Goal: Information Seeking & Learning: Check status

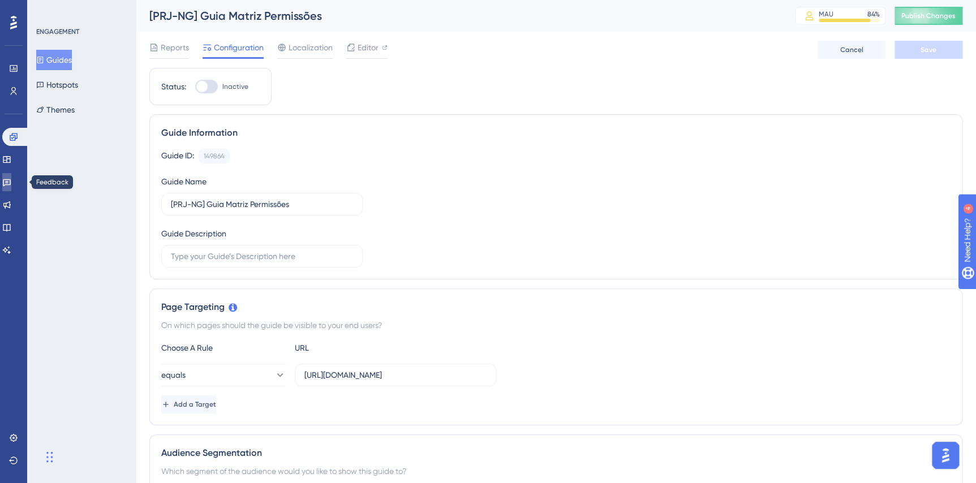
click at [6, 185] on link at bounding box center [6, 182] width 9 height 18
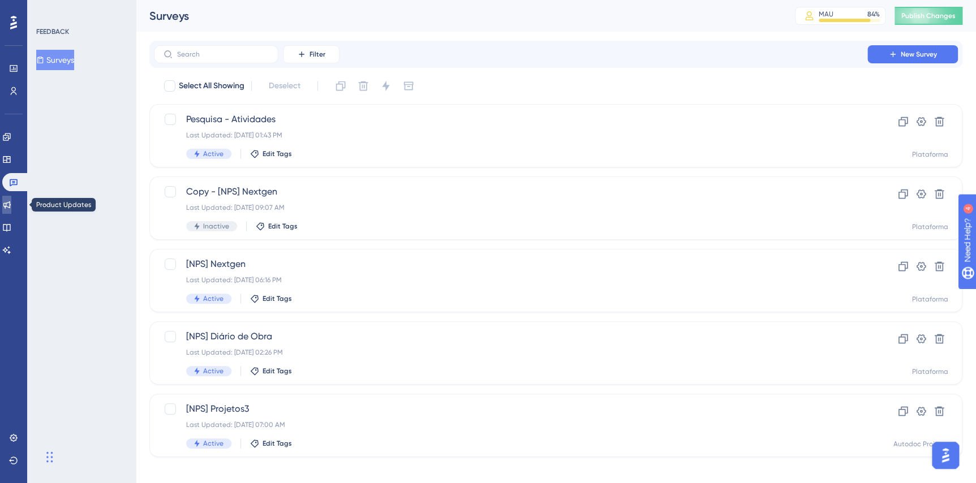
click at [7, 205] on link at bounding box center [6, 205] width 9 height 18
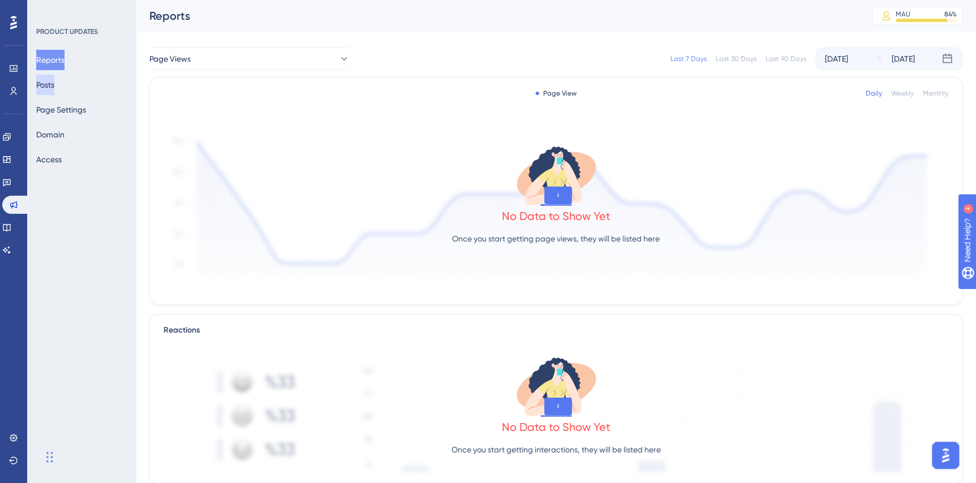
click at [50, 91] on button "Posts" at bounding box center [45, 85] width 18 height 20
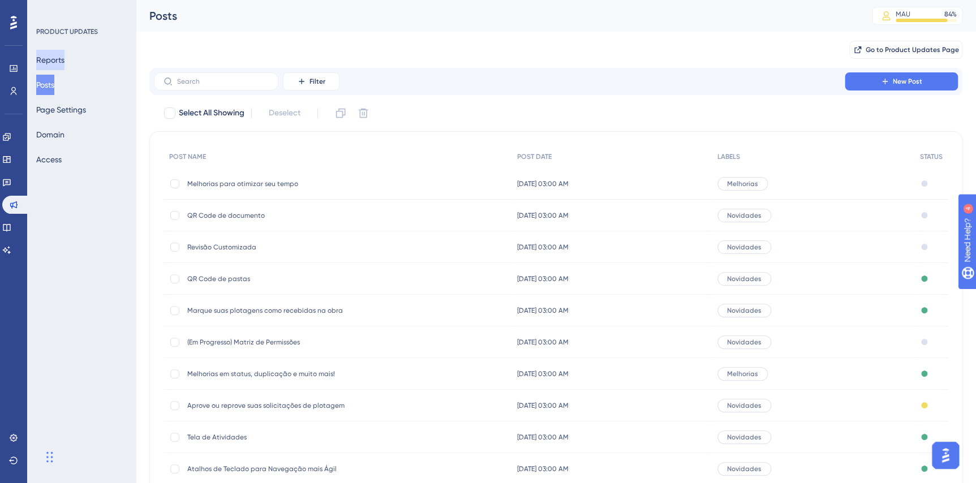
click at [59, 56] on button "Reports" at bounding box center [50, 60] width 28 height 20
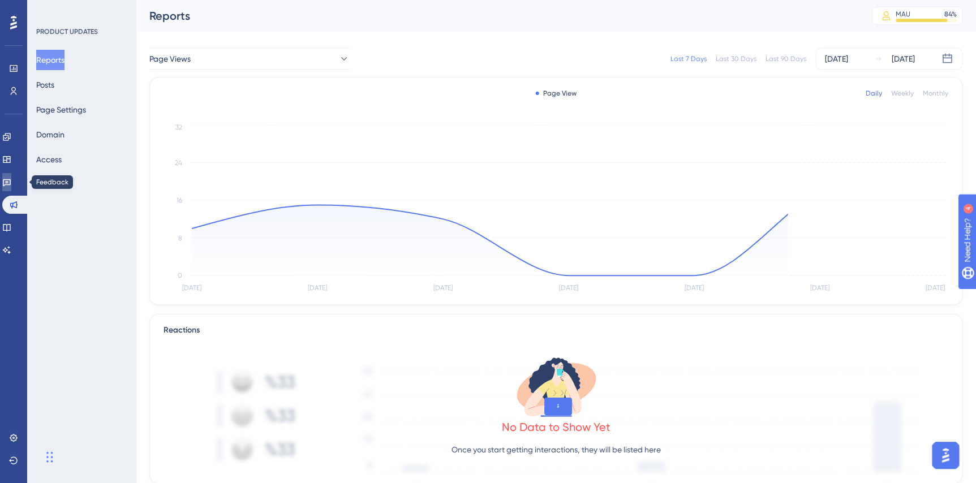
click at [11, 183] on icon at bounding box center [6, 182] width 9 height 9
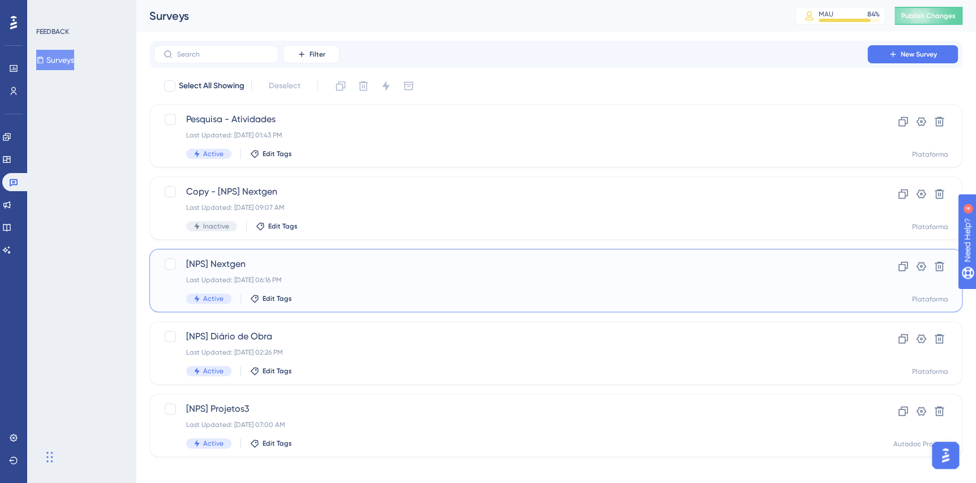
click at [348, 251] on div "[NPS] Nextgen Last Updated: [DATE] 06:16 PM Active Edit Tags Clone Settings Del…" at bounding box center [555, 280] width 813 height 63
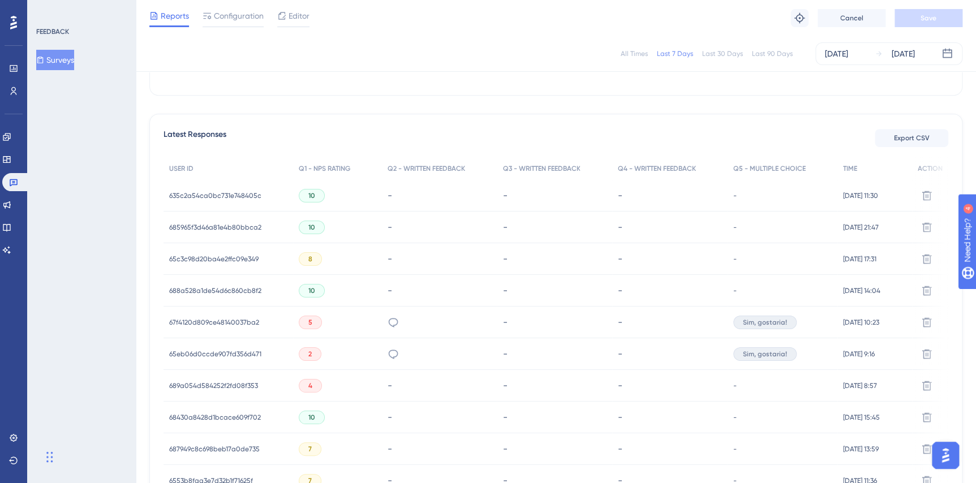
scroll to position [281, 0]
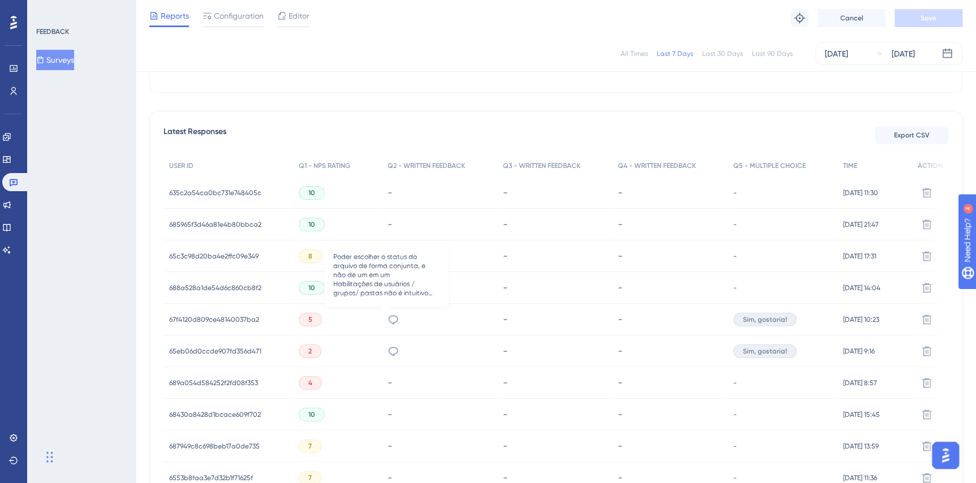
click at [388, 320] on icon at bounding box center [393, 319] width 11 height 11
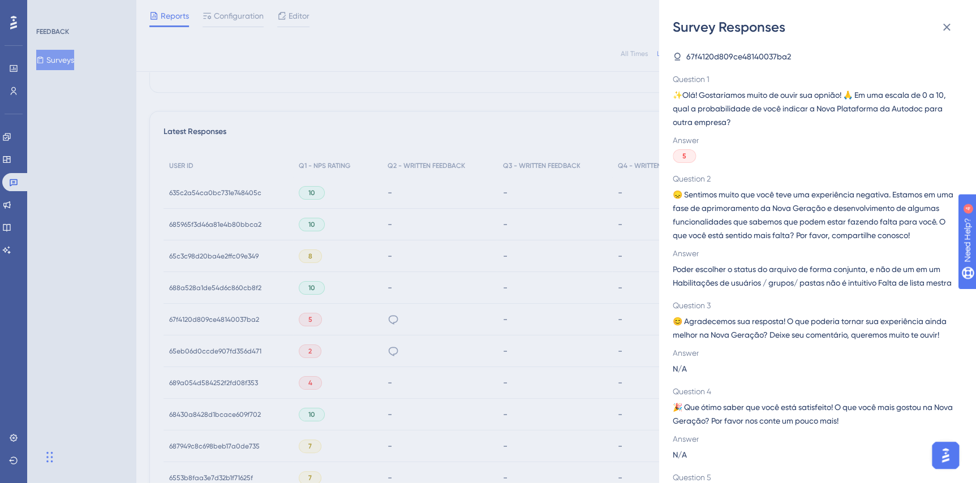
click at [966, 143] on div "67f4120d809ce48140037ba2 Question 1 ✨Olá! Gostaríamos muito de ouvir sua opnião…" at bounding box center [822, 259] width 299 height 447
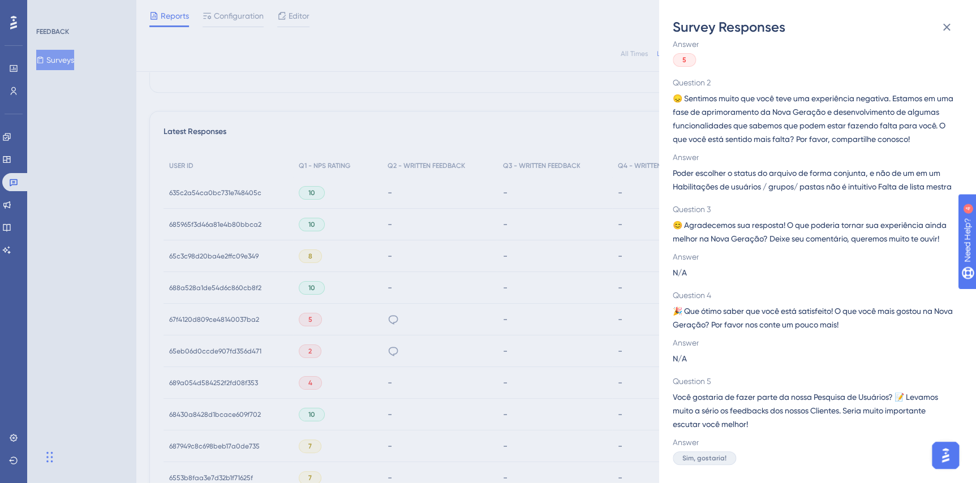
scroll to position [115, 0]
click at [561, 102] on div "Survey Responses 67f4120d809ce48140037ba2 Question 1 ✨Olá! Gostaríamos muito de…" at bounding box center [488, 241] width 976 height 483
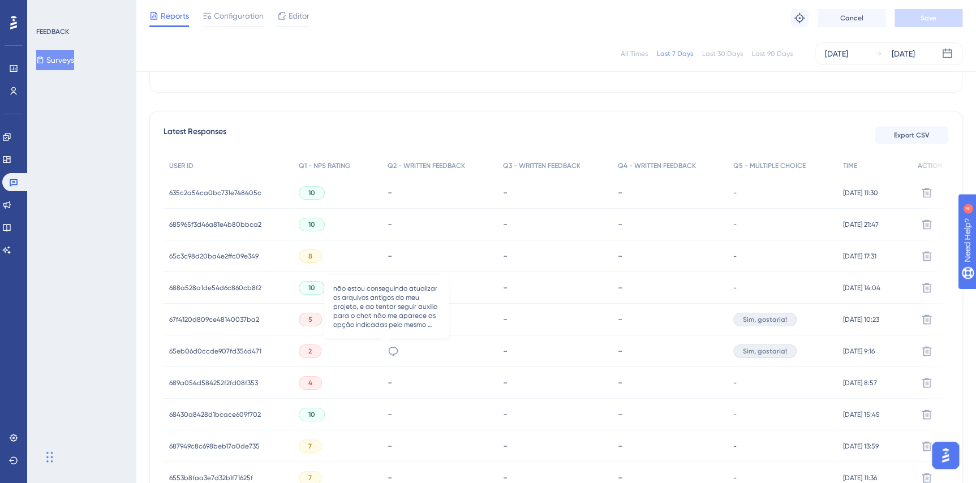
click at [388, 351] on icon at bounding box center [393, 351] width 11 height 11
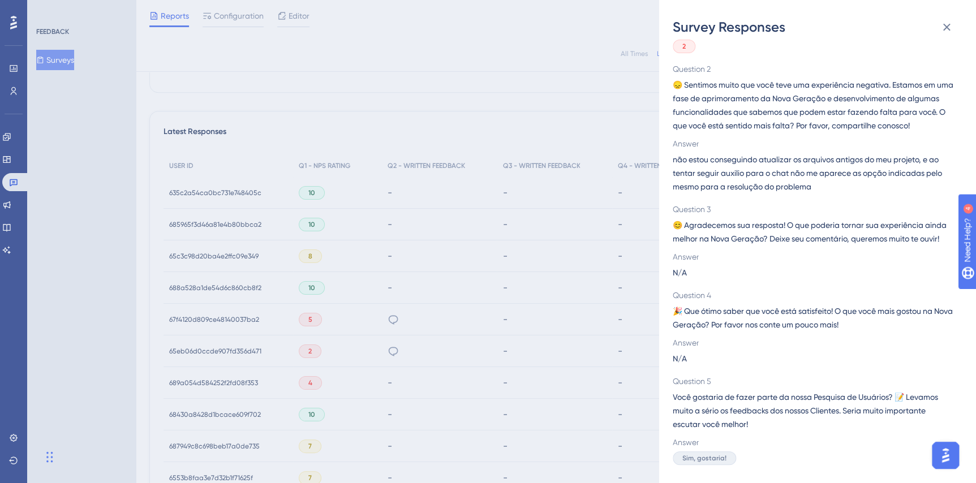
scroll to position [0, 0]
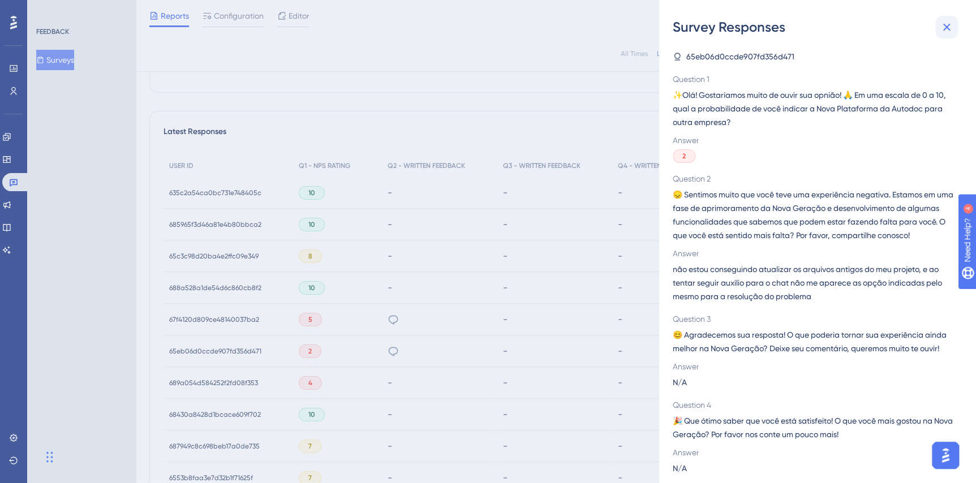
click at [949, 25] on icon at bounding box center [947, 27] width 7 height 7
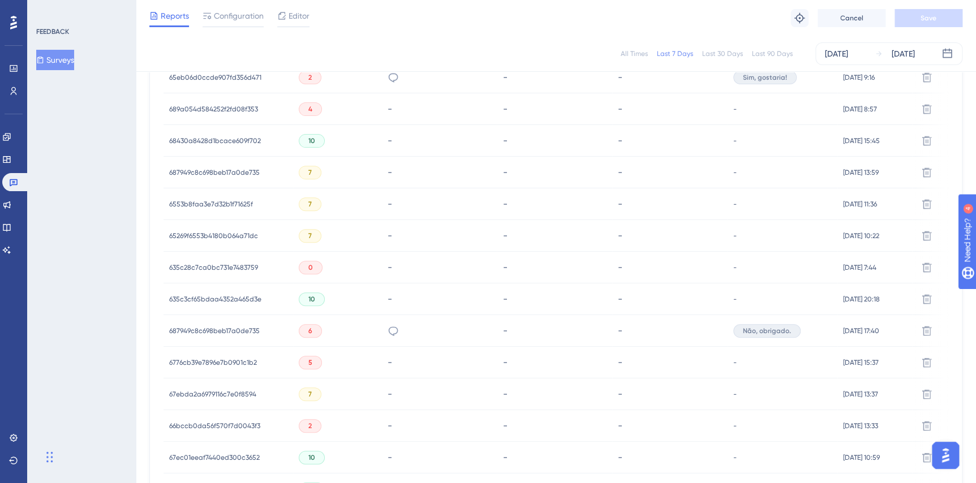
scroll to position [555, 0]
click at [388, 332] on icon at bounding box center [393, 330] width 11 height 11
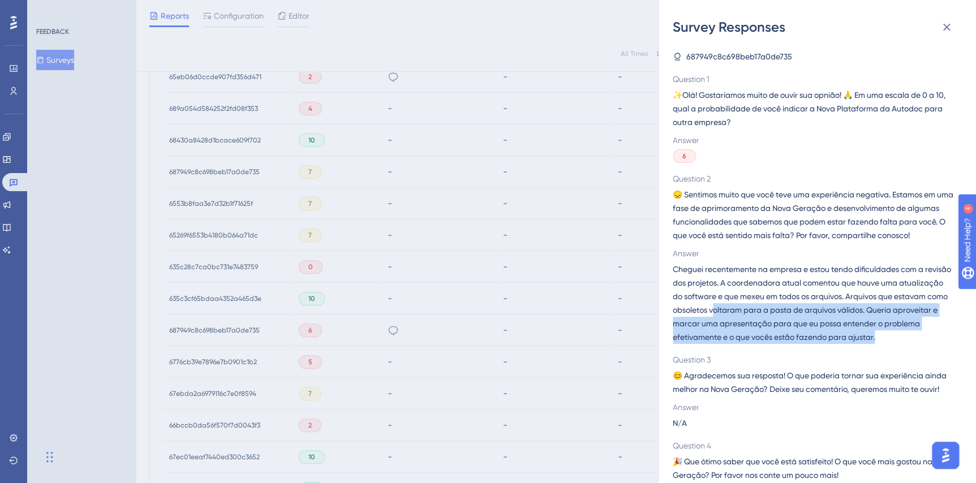
drag, startPoint x: 770, startPoint y: 318, endPoint x: 930, endPoint y: 347, distance: 162.8
click at [930, 344] on span "Cheguei recentemente na empresa e estou tendo dificuldades com a revisão dos pr…" at bounding box center [813, 304] width 281 height 82
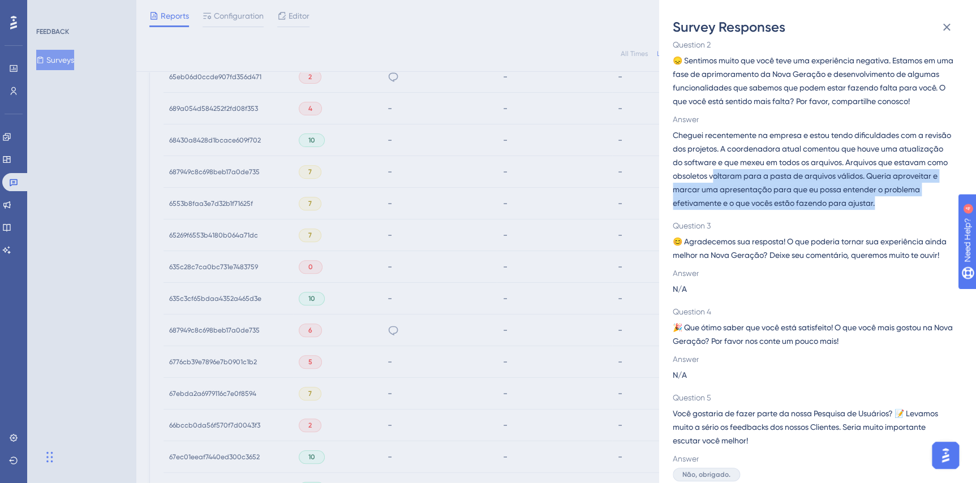
scroll to position [156, 0]
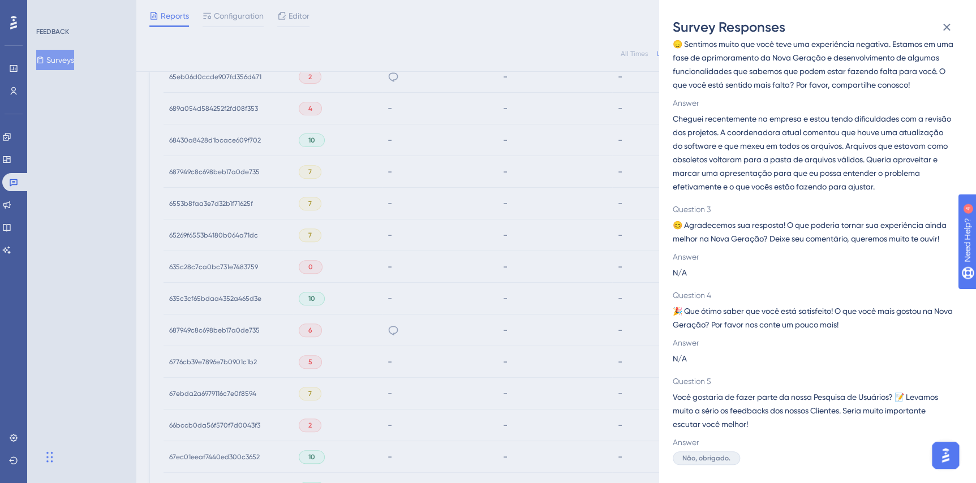
click at [516, 315] on div "Survey Responses 687949c8c698beb17a0de735 Question 1 ✨Olá! Gostaríamos muito de…" at bounding box center [488, 241] width 976 height 483
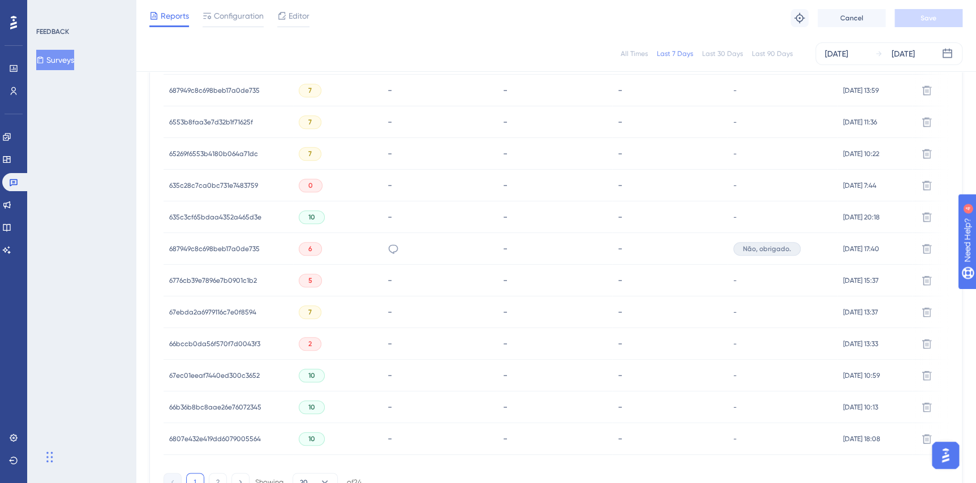
scroll to position [721, 0]
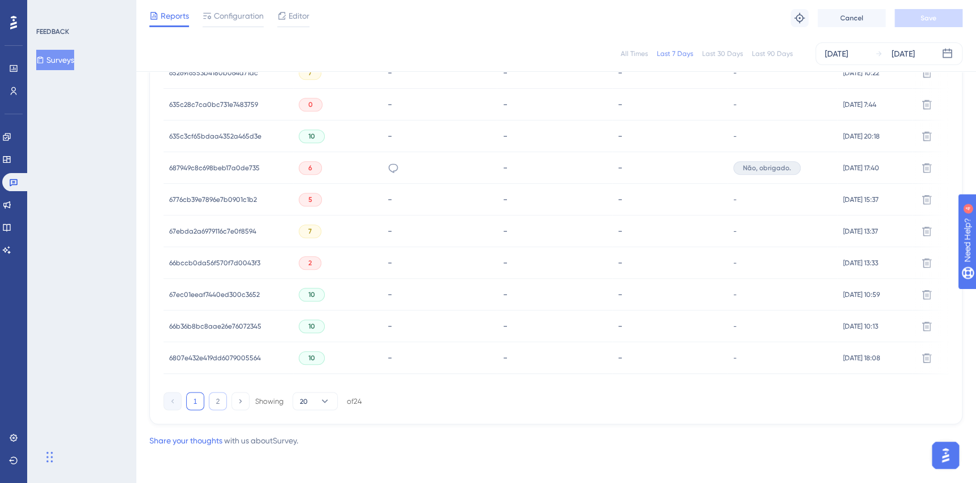
click at [221, 392] on button "2" at bounding box center [218, 401] width 18 height 18
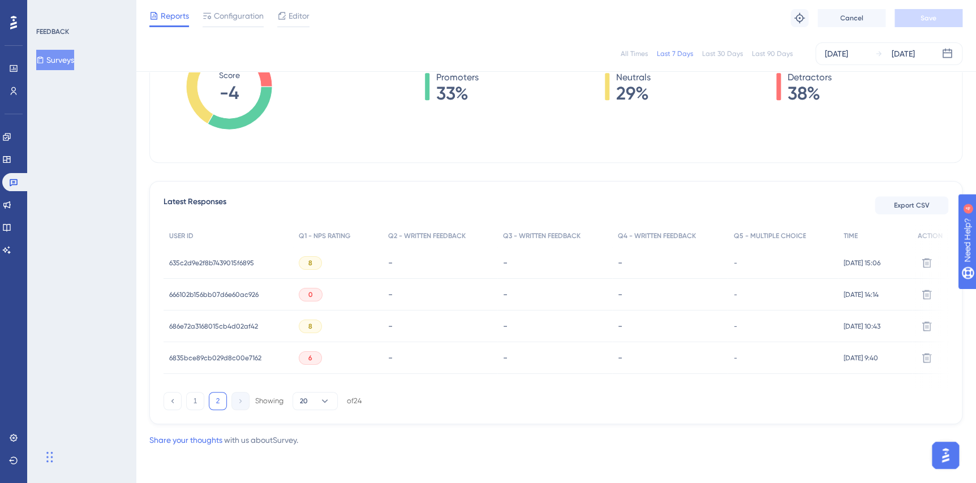
scroll to position [214, 0]
click at [188, 398] on button "1" at bounding box center [195, 401] width 18 height 18
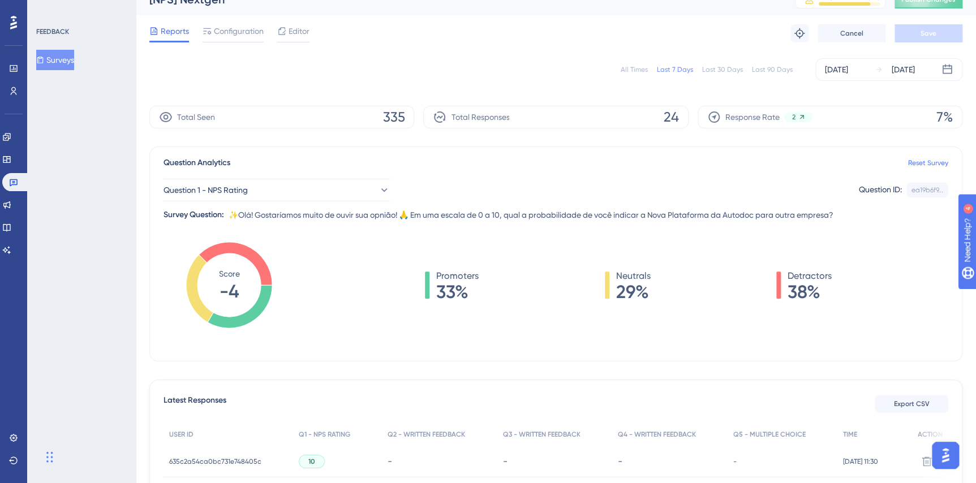
scroll to position [15, 0]
click at [718, 69] on div "Last 30 Days" at bounding box center [722, 71] width 41 height 9
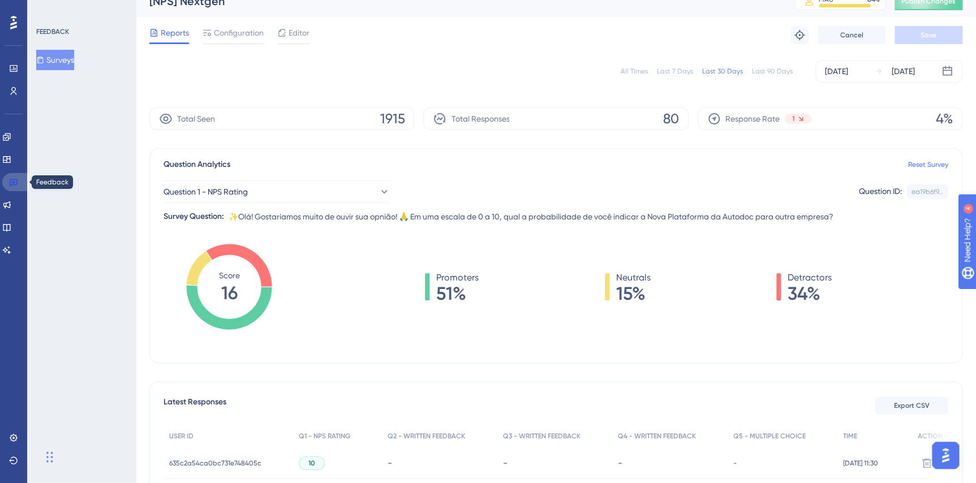
click at [19, 177] on link at bounding box center [15, 182] width 27 height 18
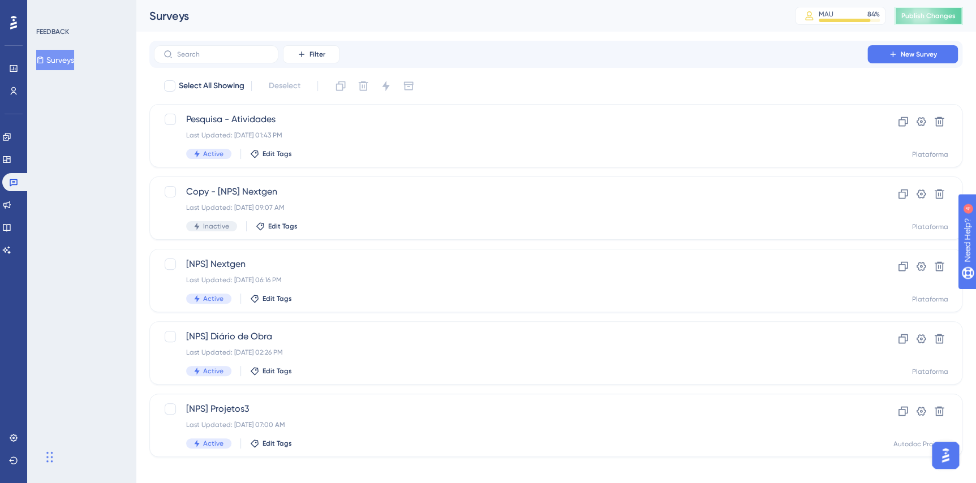
click at [954, 14] on span "Publish Changes" at bounding box center [929, 15] width 54 height 9
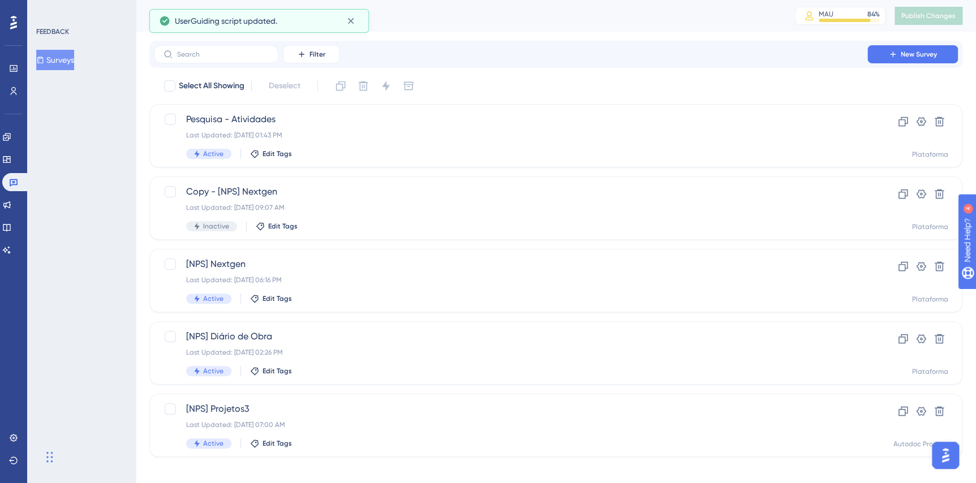
click at [53, 463] on div "Widget de chat" at bounding box center [28, 456] width 57 height 54
drag, startPoint x: 53, startPoint y: 458, endPoint x: 79, endPoint y: 445, distance: 29.9
click at [67, 445] on div "Widget de chat" at bounding box center [39, 437] width 57 height 54
drag, startPoint x: 77, startPoint y: 442, endPoint x: 76, endPoint y: 490, distance: 48.1
click at [76, 0] on html "Performance Users Engagement Widgets Feedback Product Updates Knowledge Base AI…" at bounding box center [488, 0] width 976 height 0
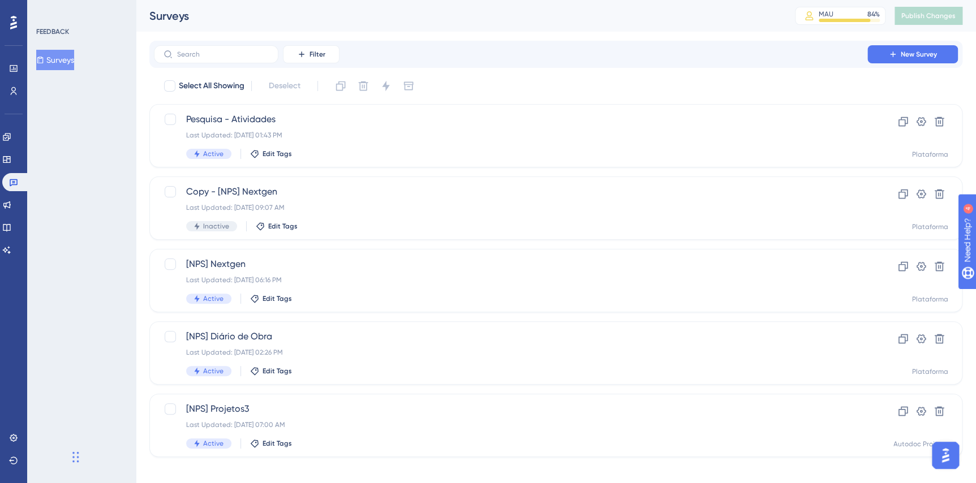
drag, startPoint x: 76, startPoint y: 454, endPoint x: 75, endPoint y: 482, distance: 28.3
click at [75, 482] on div "Widget de chat" at bounding box center [54, 456] width 57 height 54
